Goal: Find specific page/section: Find specific page/section

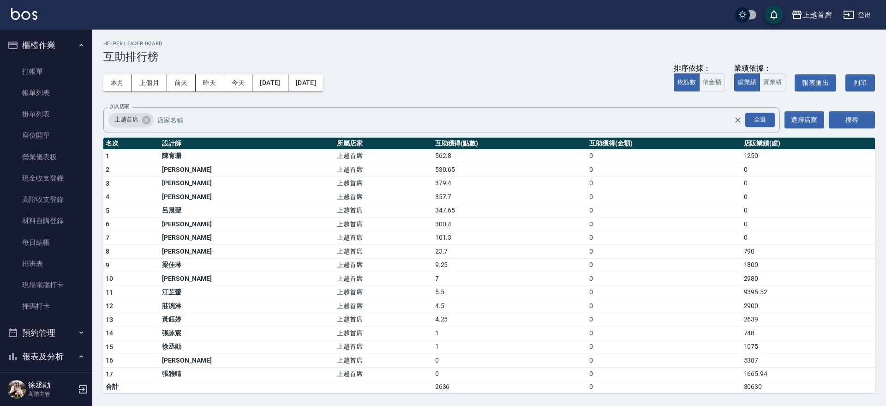
scroll to position [433, 0]
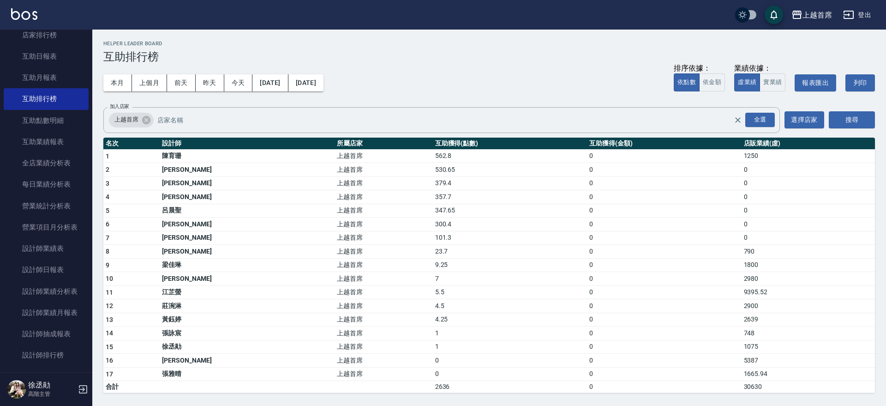
click at [448, 42] on h2 "Helper Leader Board" at bounding box center [488, 44] width 771 height 6
click at [113, 81] on button "本月" at bounding box center [117, 82] width 29 height 17
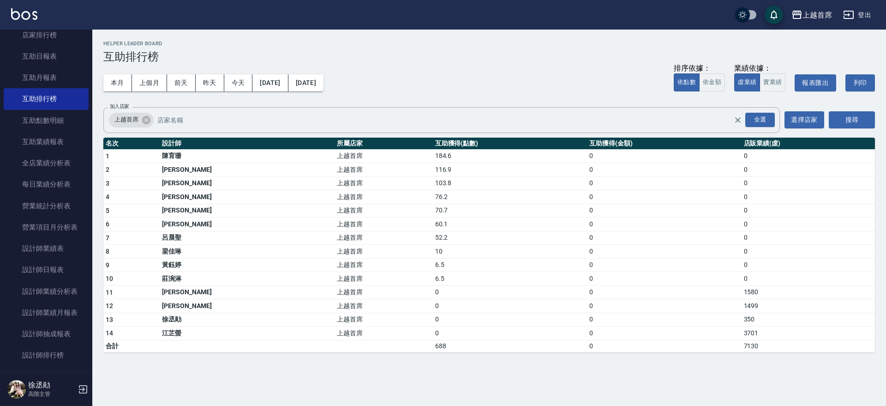
click at [457, 46] on h2 "Helper Leader Board" at bounding box center [488, 44] width 771 height 6
click at [433, 199] on td "76.2" at bounding box center [510, 197] width 154 height 14
drag, startPoint x: 363, startPoint y: 197, endPoint x: 409, endPoint y: 215, distance: 49.4
click at [409, 215] on tbody "1 [PERSON_NAME]首席 184.6 0 0 2 [PERSON_NAME] 上越首席 116.9 0 0 3 [PERSON_NAME] 上越首席…" at bounding box center [488, 250] width 771 height 203
click at [367, 182] on td "上越首席" at bounding box center [384, 183] width 98 height 14
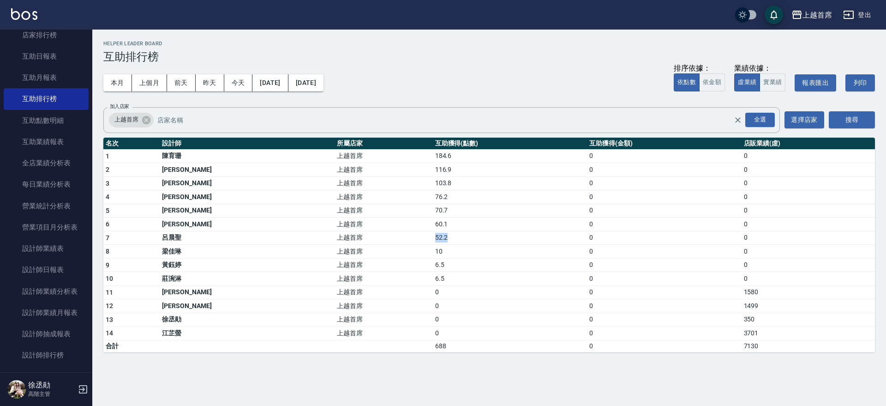
drag, startPoint x: 394, startPoint y: 238, endPoint x: 400, endPoint y: 238, distance: 6.0
click at [400, 238] on tr "7 [PERSON_NAME]首席 52.2 0 0" at bounding box center [488, 238] width 771 height 14
click at [451, 59] on h3 "互助排行榜" at bounding box center [488, 56] width 771 height 13
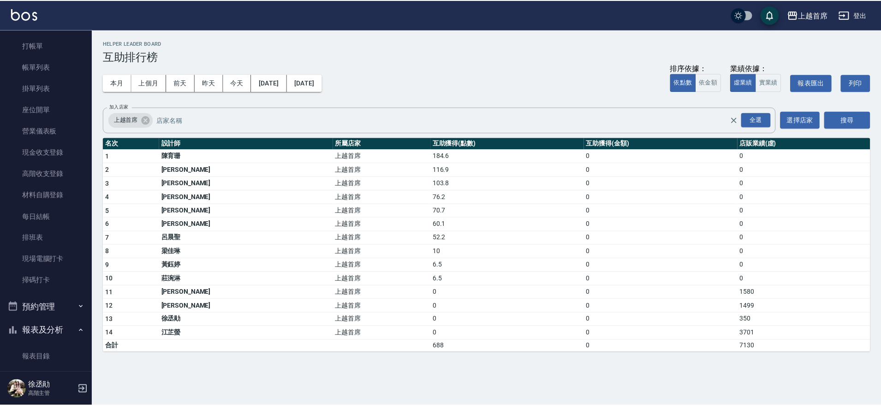
scroll to position [20, 0]
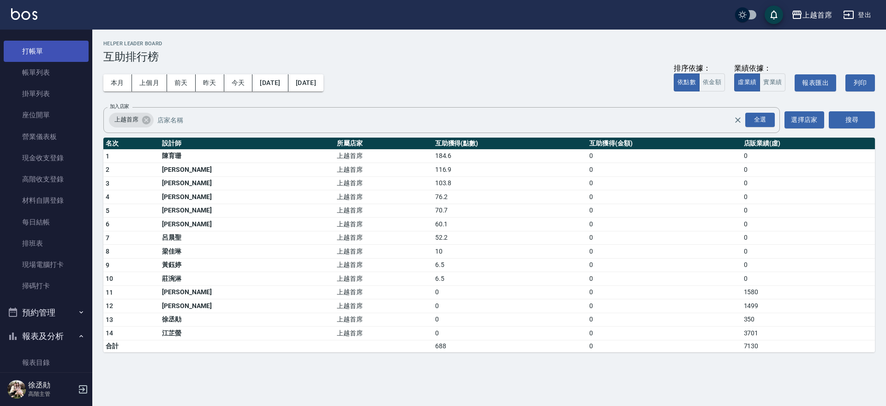
click at [67, 50] on link "打帳單" at bounding box center [46, 51] width 85 height 21
